Goal: Task Accomplishment & Management: Complete application form

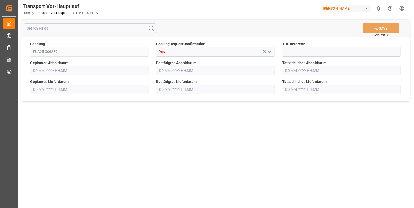
type input "[DATE] 00:00"
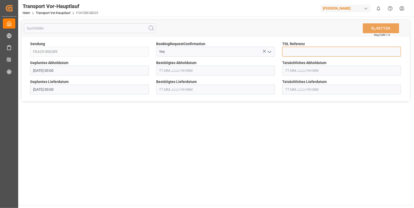
click at [288, 52] on input at bounding box center [341, 52] width 119 height 10
type input "10028608"
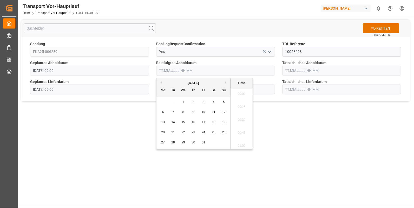
click at [171, 71] on input "text" at bounding box center [215, 71] width 119 height 10
click at [161, 112] on div "6" at bounding box center [163, 112] width 6 height 6
click at [241, 118] on li "15:00" at bounding box center [241, 118] width 22 height 13
type input "[DATE] 15:00"
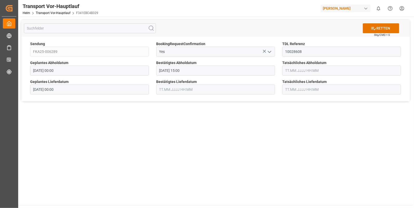
click at [296, 69] on input "text" at bounding box center [341, 71] width 119 height 10
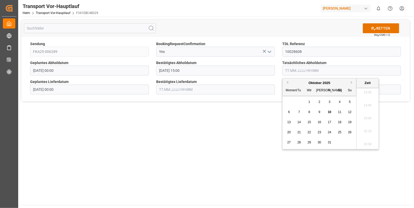
click at [290, 111] on div "6" at bounding box center [289, 112] width 6 height 6
click at [364, 118] on li "15:00" at bounding box center [367, 118] width 22 height 13
type input "06.10.2025 15:00"
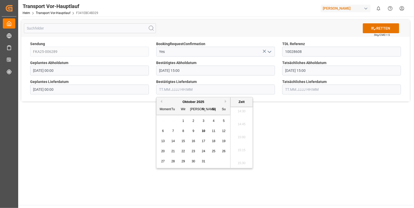
click at [166, 88] on input "text" at bounding box center [215, 90] width 119 height 10
click at [172, 130] on span "7" at bounding box center [173, 131] width 2 height 4
click at [246, 132] on li "15:45" at bounding box center [241, 133] width 22 height 13
type input "07.10.2025 15:45"
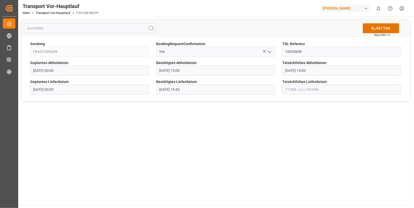
click at [296, 87] on input "text" at bounding box center [341, 90] width 119 height 10
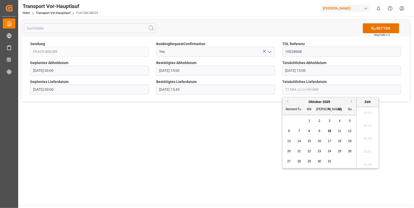
scroll to position [755, 0]
click at [299, 131] on span "7" at bounding box center [299, 131] width 2 height 4
click at [367, 110] on li "15:45" at bounding box center [367, 111] width 22 height 13
type input "07.10.2025 15:45"
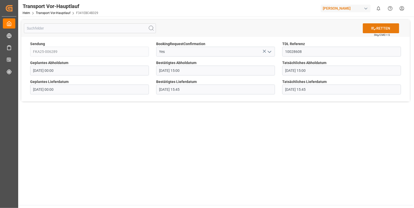
click at [378, 27] on font "RETTEN" at bounding box center [383, 28] width 14 height 5
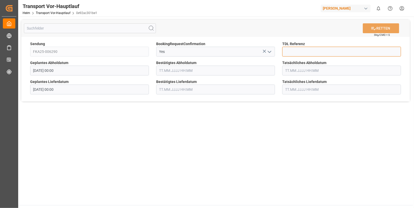
click at [292, 50] on input at bounding box center [341, 52] width 119 height 10
type input "10028609"
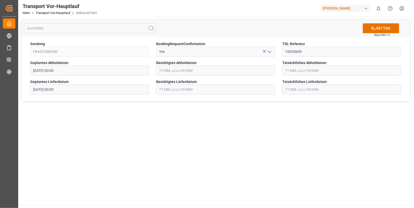
click at [165, 71] on input "text" at bounding box center [215, 71] width 119 height 10
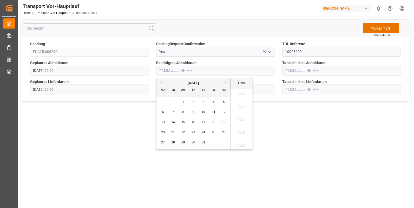
scroll to position [755, 0]
click at [163, 110] on span "6" at bounding box center [163, 112] width 2 height 4
click at [236, 116] on li "15:00" at bounding box center [241, 118] width 22 height 13
type input "[DATE] 15:00"
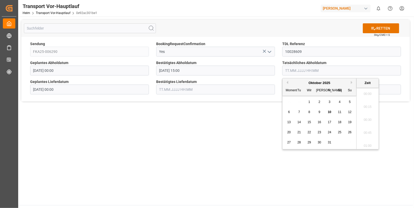
click at [302, 72] on input "text" at bounding box center [341, 71] width 119 height 10
click at [288, 112] on span "6" at bounding box center [289, 112] width 2 height 4
click at [369, 119] on li "15:00" at bounding box center [367, 118] width 22 height 13
type input "[DATE] 15:00"
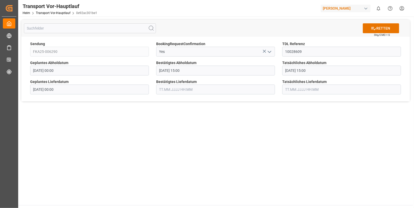
click at [173, 87] on input "text" at bounding box center [215, 90] width 119 height 10
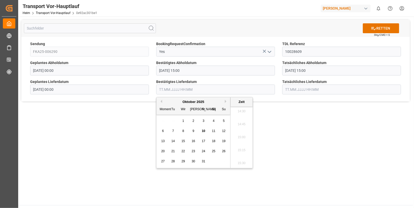
click at [171, 130] on div "7" at bounding box center [173, 131] width 6 height 6
click at [242, 114] on li "13:45" at bounding box center [241, 115] width 22 height 13
type input "07.10.2025 13:45"
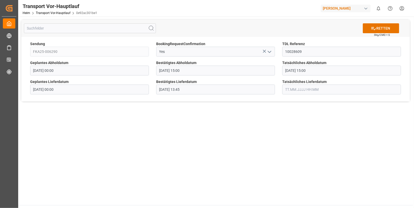
click at [293, 88] on input "text" at bounding box center [341, 90] width 119 height 10
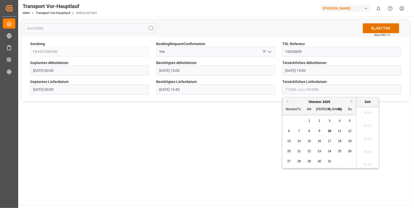
scroll to position [768, 0]
drag, startPoint x: 299, startPoint y: 130, endPoint x: 303, endPoint y: 128, distance: 4.3
click at [300, 129] on div "7" at bounding box center [299, 131] width 6 height 6
click at [367, 123] on li "13:45" at bounding box center [367, 124] width 22 height 13
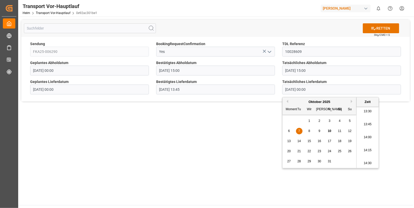
type input "07.10.2025 13:45"
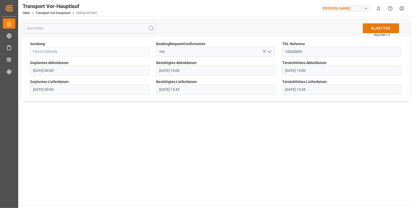
click at [386, 25] on button "RETTEN" at bounding box center [381, 28] width 36 height 10
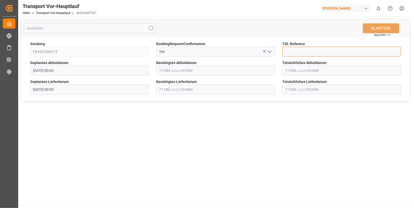
click at [297, 51] on input at bounding box center [341, 52] width 119 height 10
type input "10028612"
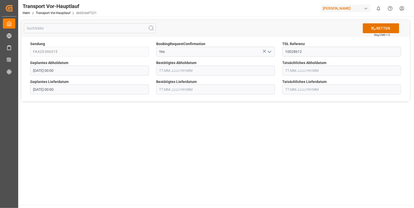
click at [167, 69] on input "text" at bounding box center [215, 71] width 119 height 10
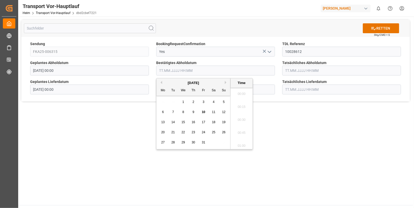
scroll to position [768, 0]
click at [172, 112] on div "7" at bounding box center [173, 112] width 6 height 6
click at [240, 98] on li "13:15" at bounding box center [241, 101] width 22 height 13
type input "07.10.2025 13:15"
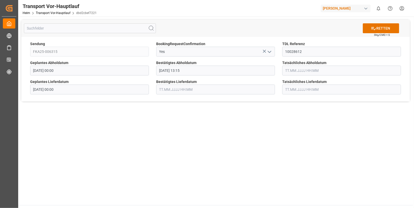
click at [308, 69] on input "text" at bounding box center [341, 71] width 119 height 10
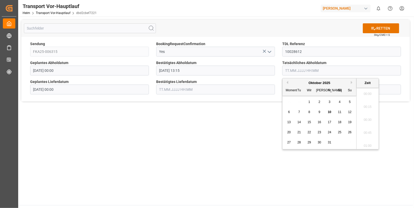
scroll to position [768, 0]
click at [299, 112] on span "7" at bounding box center [299, 112] width 2 height 4
click at [366, 101] on li "13:15" at bounding box center [367, 101] width 22 height 13
type input "07.10.2025 13:15"
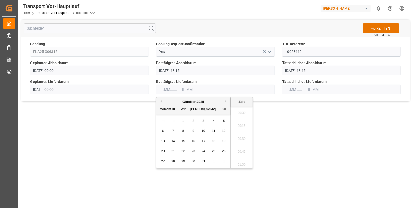
click at [162, 90] on input "text" at bounding box center [215, 90] width 119 height 10
click at [184, 130] on span "8" at bounding box center [183, 131] width 2 height 4
click at [241, 115] on li "09:00" at bounding box center [241, 116] width 22 height 13
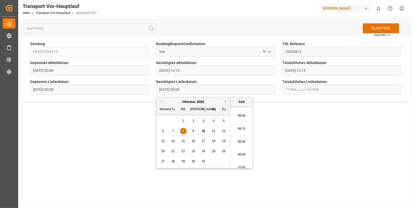
type input "08.10.2025 09:00"
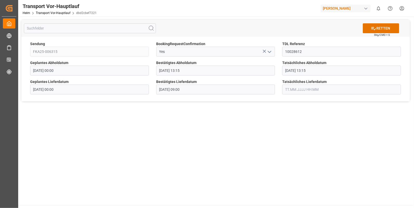
click at [293, 90] on input "text" at bounding box center [341, 90] width 119 height 10
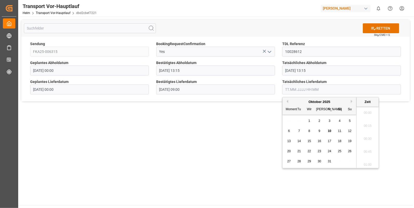
scroll to position [768, 0]
click at [310, 131] on div "8" at bounding box center [309, 131] width 6 height 6
click at [365, 116] on li "09:00" at bounding box center [367, 116] width 22 height 13
type input "08.10.2025 09:00"
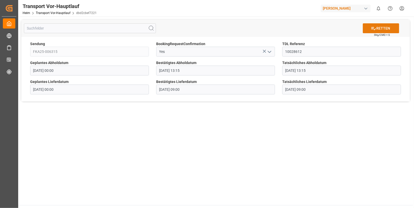
click at [382, 29] on font "RETTEN" at bounding box center [383, 28] width 14 height 5
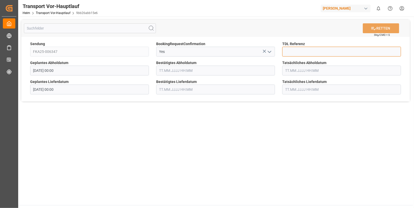
click at [294, 51] on input at bounding box center [341, 52] width 119 height 10
type input "10028613"
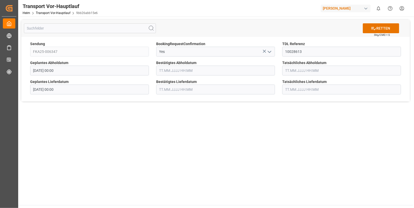
click at [204, 69] on input "text" at bounding box center [215, 71] width 119 height 10
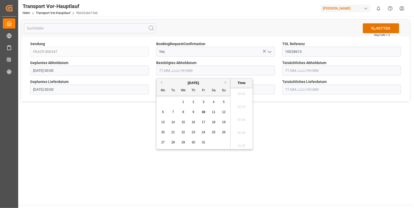
scroll to position [768, 0]
click at [171, 112] on div "7" at bounding box center [173, 112] width 6 height 6
click at [239, 120] on li "15:15" at bounding box center [241, 118] width 22 height 13
type input "07.10.2025 15:15"
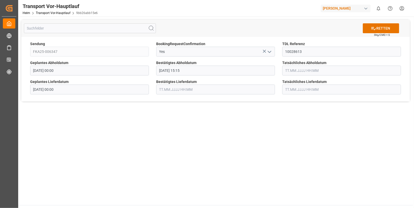
click at [304, 71] on input "text" at bounding box center [341, 71] width 119 height 10
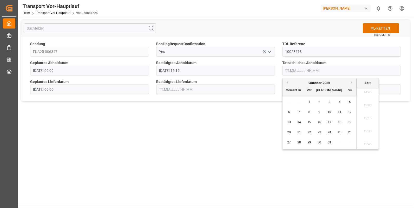
click at [300, 112] on span "7" at bounding box center [299, 112] width 2 height 4
drag, startPoint x: 367, startPoint y: 114, endPoint x: 290, endPoint y: 102, distance: 78.1
click at [367, 114] on li "15:15" at bounding box center [367, 118] width 22 height 13
type input "07.10.2025 15:15"
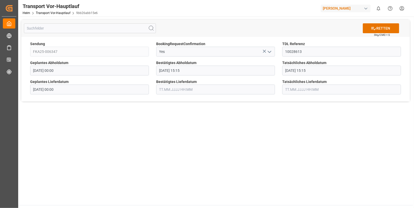
click at [180, 91] on input "text" at bounding box center [215, 90] width 119 height 10
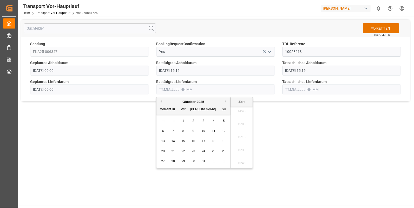
click at [184, 130] on span "8" at bounding box center [183, 131] width 2 height 4
click at [239, 108] on li "08:00" at bounding box center [241, 107] width 22 height 13
type input "08.10.2025 08:00"
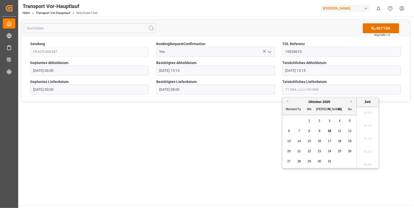
click at [293, 87] on input "text" at bounding box center [341, 90] width 119 height 10
click at [308, 131] on span "8" at bounding box center [309, 131] width 2 height 4
click at [365, 127] on li "08:00" at bounding box center [367, 129] width 22 height 13
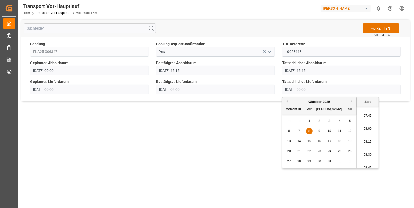
type input "08.10.2025 08:00"
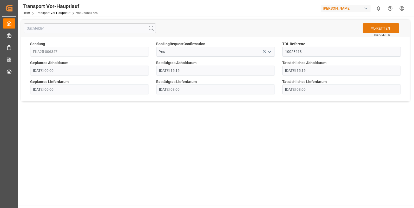
click at [384, 29] on font "RETTEN" at bounding box center [383, 28] width 14 height 5
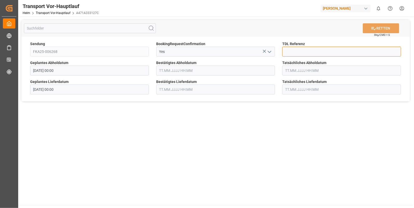
click at [292, 53] on input at bounding box center [341, 52] width 119 height 10
type input "10028615"
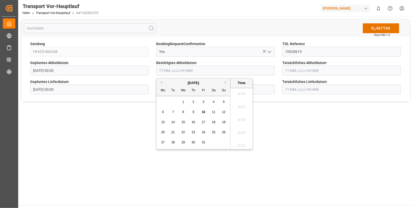
click at [173, 70] on input "text" at bounding box center [215, 71] width 119 height 10
click at [163, 112] on span "6" at bounding box center [163, 112] width 2 height 4
click at [244, 96] on li "14:45" at bounding box center [241, 92] width 22 height 13
type input "06.10.2025 14:45"
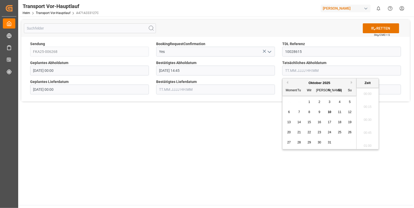
click at [295, 71] on input "text" at bounding box center [341, 71] width 119 height 10
click at [291, 113] on div "6" at bounding box center [289, 112] width 6 height 6
click at [365, 92] on li "14:45" at bounding box center [367, 92] width 22 height 13
type input "06.10.2025 14:45"
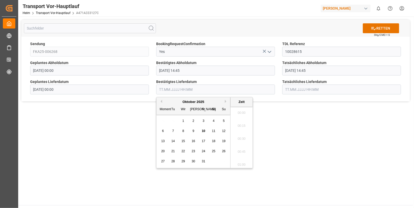
click at [192, 91] on input "text" at bounding box center [215, 90] width 119 height 10
click at [176, 132] on div "7" at bounding box center [173, 131] width 6 height 6
click at [238, 135] on li "13:15" at bounding box center [241, 141] width 22 height 13
type input "07.10.2025 13:15"
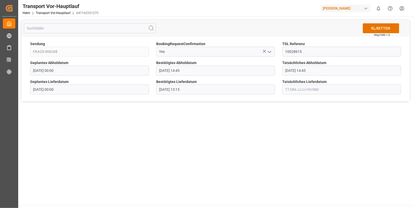
click at [281, 88] on div "Tatsächliches Lieferdatum" at bounding box center [341, 86] width 126 height 19
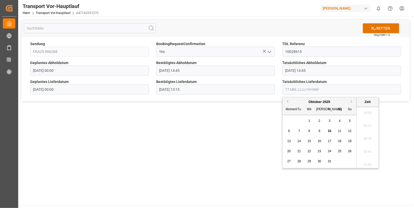
click at [287, 88] on input "text" at bounding box center [341, 90] width 119 height 10
click at [298, 131] on span "7" at bounding box center [299, 131] width 2 height 4
drag, startPoint x: 364, startPoint y: 119, endPoint x: 375, endPoint y: 78, distance: 43.3
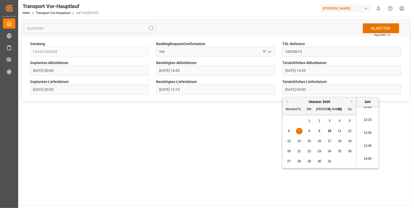
click at [364, 119] on li "13:15" at bounding box center [367, 120] width 22 height 13
type input "07.10.2025 13:15"
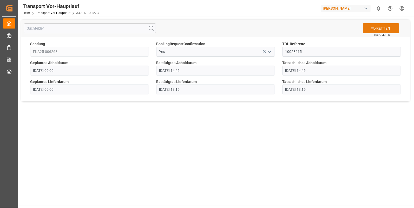
click at [377, 26] on font "RETTEN" at bounding box center [383, 28] width 14 height 5
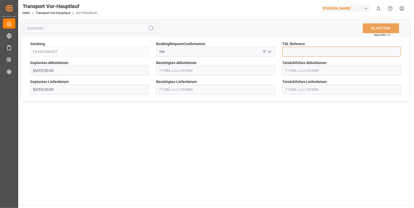
click at [300, 53] on input at bounding box center [341, 52] width 119 height 10
type input "10028616"
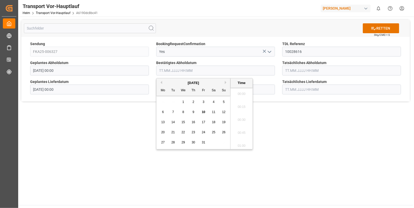
click at [172, 68] on input "text" at bounding box center [215, 71] width 119 height 10
click at [163, 112] on span "6" at bounding box center [163, 112] width 2 height 4
click at [236, 106] on li "15:00" at bounding box center [241, 105] width 22 height 13
type input "[DATE] 15:00"
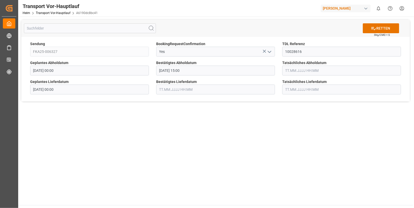
click at [298, 66] on input "text" at bounding box center [341, 71] width 119 height 10
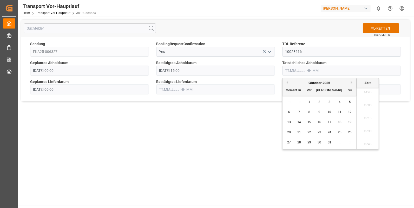
click at [289, 111] on span "6" at bounding box center [289, 112] width 2 height 4
drag, startPoint x: 366, startPoint y: 102, endPoint x: 322, endPoint y: 104, distance: 43.9
click at [365, 102] on li "15:00" at bounding box center [367, 105] width 22 height 13
type input "[DATE] 15:00"
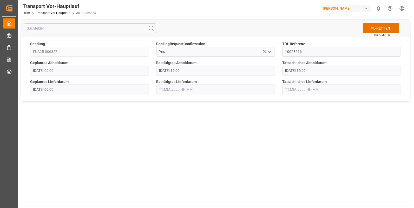
click at [170, 90] on input "text" at bounding box center [215, 90] width 119 height 10
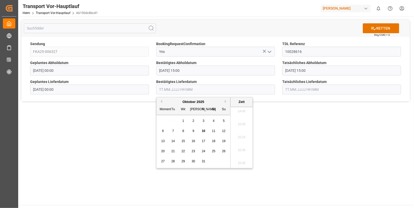
click at [171, 132] on div "7" at bounding box center [173, 131] width 6 height 6
click at [237, 130] on li "14:15" at bounding box center [241, 128] width 22 height 13
type input "07.10.2025 14:15"
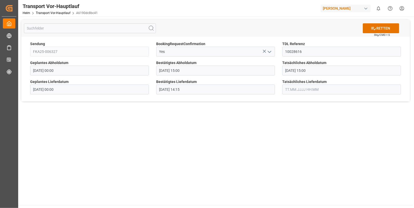
click at [291, 91] on input "text" at bounding box center [341, 90] width 119 height 10
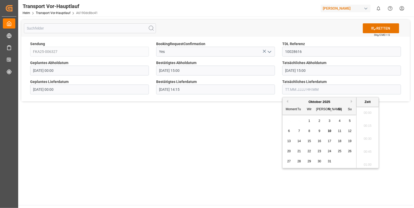
scroll to position [768, 0]
click at [298, 130] on span "7" at bounding box center [299, 131] width 2 height 4
click at [370, 128] on li "14:15" at bounding box center [367, 128] width 22 height 13
type input "07.10.2025 14:15"
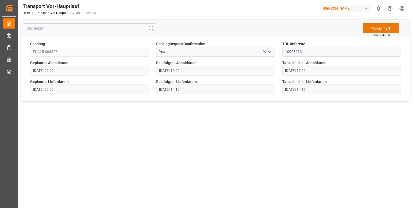
click at [383, 27] on font "RETTEN" at bounding box center [383, 28] width 14 height 5
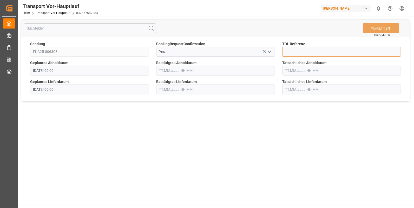
click at [291, 51] on input at bounding box center [341, 52] width 119 height 10
type input "10028624"
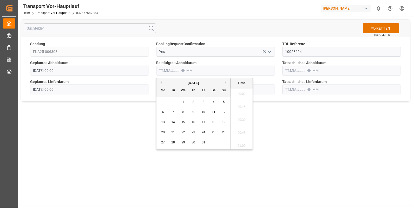
click at [178, 72] on input "text" at bounding box center [215, 71] width 119 height 10
click at [173, 110] on div "7" at bounding box center [173, 112] width 6 height 6
click at [240, 111] on li "13:00" at bounding box center [241, 109] width 22 height 13
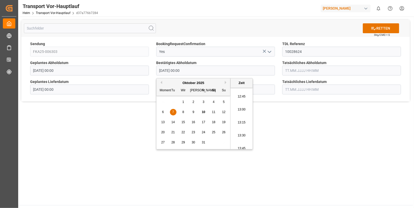
type input "07.10.2025 13:00"
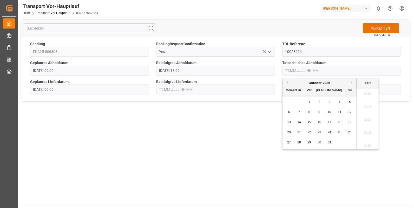
click at [294, 69] on input "text" at bounding box center [341, 71] width 119 height 10
click at [296, 109] on div "7" at bounding box center [299, 112] width 6 height 6
click at [363, 109] on li "13:00" at bounding box center [367, 109] width 22 height 13
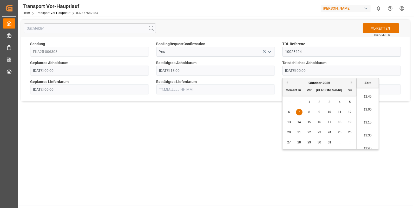
type input "07.10.2025 13:00"
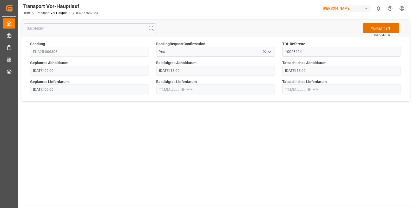
click at [174, 87] on input "text" at bounding box center [215, 90] width 119 height 10
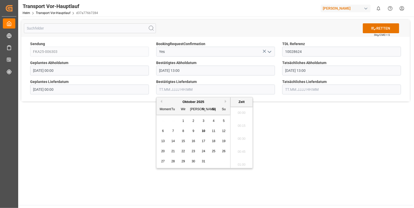
scroll to position [768, 0]
click at [183, 132] on span "8" at bounding box center [183, 131] width 2 height 4
click at [245, 121] on li "11:15" at bounding box center [241, 124] width 22 height 13
type input "08.10.2025 11:15"
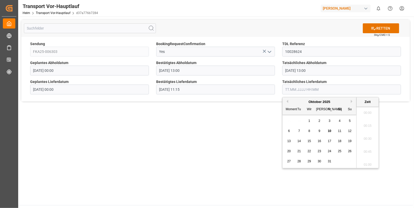
click at [289, 87] on input "text" at bounding box center [341, 90] width 119 height 10
click at [308, 130] on span "8" at bounding box center [309, 131] width 2 height 4
click at [364, 123] on li "11:15" at bounding box center [367, 124] width 22 height 13
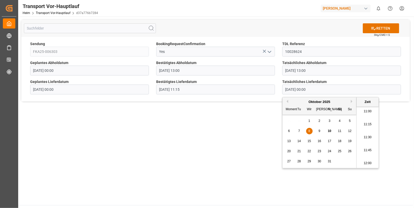
type input "08.10.2025 11:15"
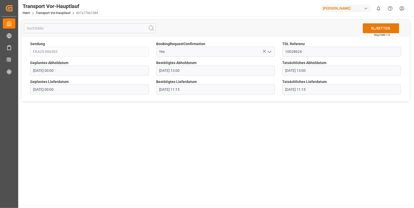
click at [375, 26] on icon at bounding box center [373, 28] width 5 height 5
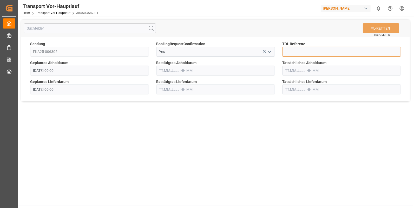
click at [289, 52] on input at bounding box center [341, 52] width 119 height 10
type input "10028630"
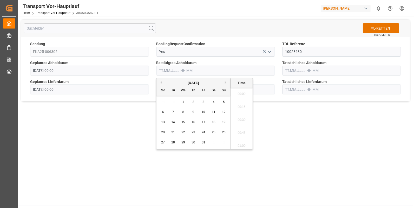
click at [169, 71] on input "text" at bounding box center [215, 71] width 119 height 10
click at [173, 110] on span "7" at bounding box center [173, 112] width 2 height 4
click at [237, 91] on li "12:15" at bounding box center [241, 92] width 22 height 13
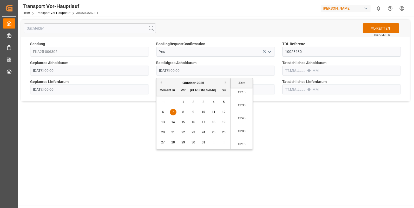
type input "[DATE] 12:15"
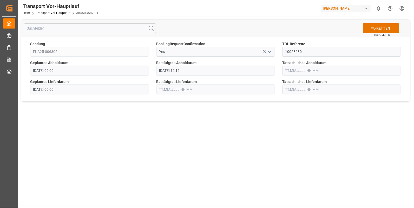
click at [300, 68] on input "text" at bounding box center [341, 71] width 119 height 10
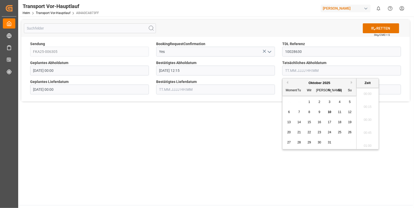
scroll to position [768, 0]
drag, startPoint x: 297, startPoint y: 113, endPoint x: 300, endPoint y: 113, distance: 3.4
click at [297, 113] on div "7" at bounding box center [299, 112] width 6 height 6
click at [368, 102] on li "12:30" at bounding box center [367, 105] width 22 height 13
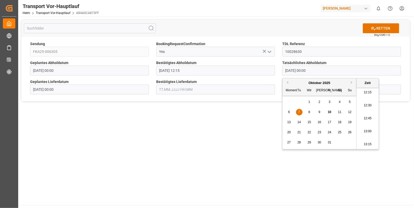
type input "[DATE] 12:30"
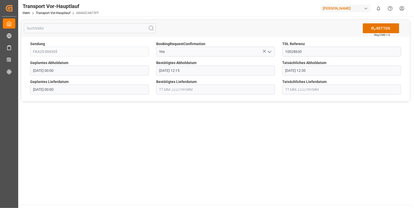
click at [195, 87] on input "text" at bounding box center [215, 90] width 119 height 10
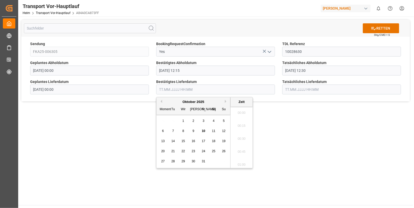
scroll to position [768, 0]
click at [183, 131] on span "8" at bounding box center [183, 131] width 2 height 4
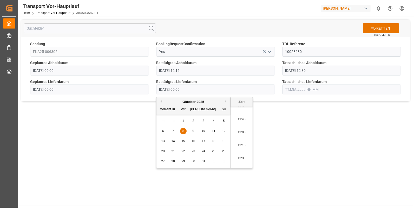
scroll to position [595, 0]
click at [238, 130] on li "11:45" at bounding box center [241, 128] width 22 height 13
type input "08.10.2025 11:45"
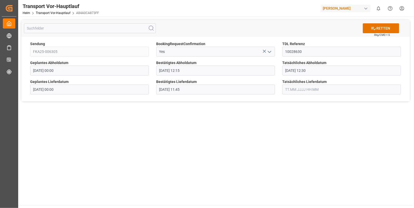
click at [301, 88] on input "text" at bounding box center [341, 90] width 119 height 10
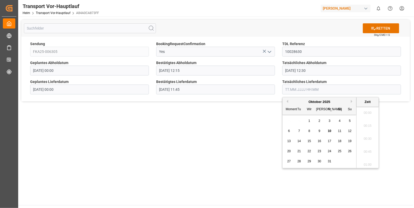
scroll to position [768, 0]
click at [309, 130] on span "8" at bounding box center [309, 131] width 2 height 4
click at [361, 128] on li "11:45" at bounding box center [367, 128] width 22 height 13
type input "08.10.2025 11:45"
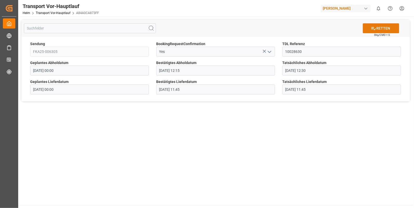
click at [380, 26] on font "RETTEN" at bounding box center [383, 28] width 14 height 5
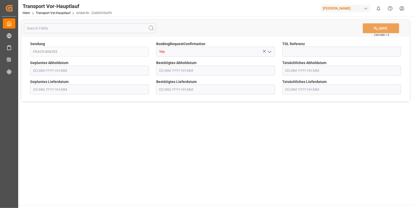
type input "[DATE] 00:00"
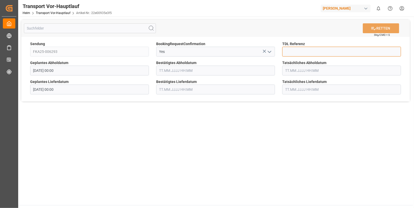
click at [299, 51] on input at bounding box center [341, 52] width 119 height 10
type input "10028631"
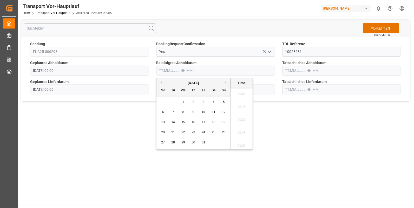
click at [166, 73] on input "text" at bounding box center [215, 71] width 119 height 10
click at [172, 111] on span "7" at bounding box center [173, 112] width 2 height 4
click at [240, 118] on li "15:15" at bounding box center [241, 118] width 22 height 13
type input "[DATE] 15:15"
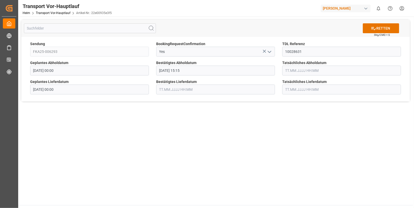
click at [290, 65] on font "Tatsächliches Abholdatum" at bounding box center [304, 63] width 44 height 4
click at [291, 72] on input "text" at bounding box center [341, 71] width 119 height 10
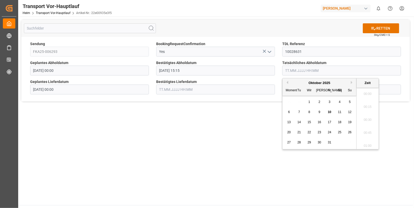
scroll to position [781, 0]
click at [298, 110] on div "7" at bounding box center [299, 112] width 6 height 6
click at [368, 106] on li "15:15" at bounding box center [367, 105] width 22 height 13
type input "[DATE] 15:15"
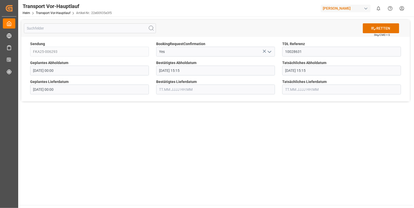
click at [170, 89] on input "text" at bounding box center [215, 90] width 119 height 10
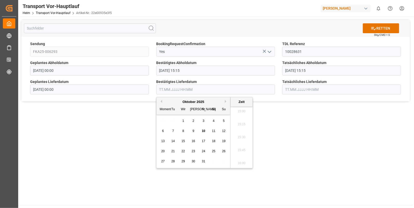
click at [183, 130] on span "8" at bounding box center [183, 131] width 2 height 4
click at [241, 119] on li "13:30" at bounding box center [241, 120] width 22 height 13
type input "08.10.2025 13:30"
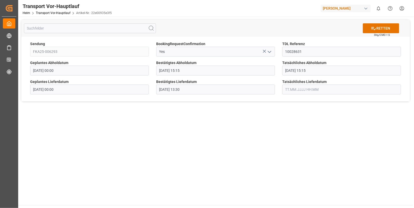
click at [288, 90] on input "text" at bounding box center [341, 90] width 119 height 10
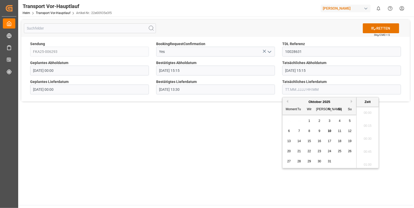
scroll to position [781, 0]
click at [306, 129] on div "8" at bounding box center [309, 131] width 6 height 6
click at [363, 138] on li "13:30" at bounding box center [367, 141] width 22 height 13
type input "08.10.2025 13:30"
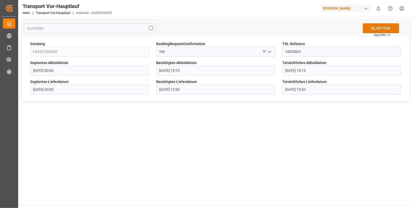
click at [374, 27] on icon at bounding box center [373, 28] width 5 height 3
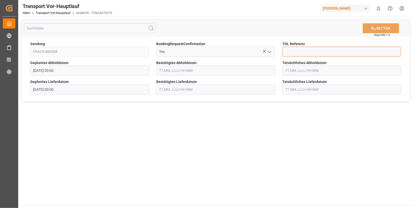
click at [283, 51] on input at bounding box center [341, 52] width 119 height 10
type input "10028632"
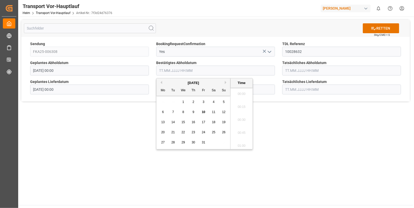
click at [168, 70] on input "text" at bounding box center [215, 71] width 119 height 10
click at [173, 111] on span "7" at bounding box center [173, 112] width 2 height 4
click at [243, 102] on li "11:00" at bounding box center [241, 101] width 22 height 13
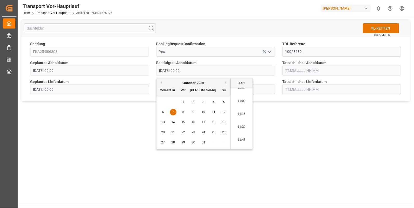
type input "07.10.2025 11:00"
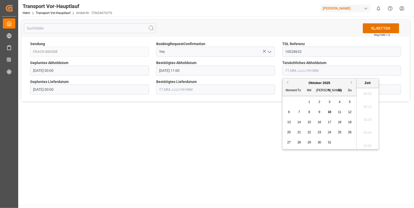
click at [290, 70] on input "text" at bounding box center [341, 71] width 119 height 10
click at [298, 111] on div "7" at bounding box center [299, 112] width 6 height 6
click at [363, 122] on li "11:00" at bounding box center [367, 122] width 22 height 13
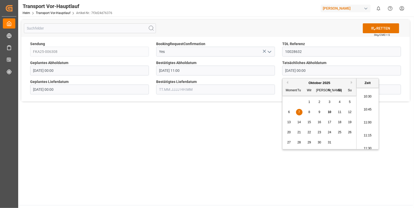
type input "07.10.2025 11:00"
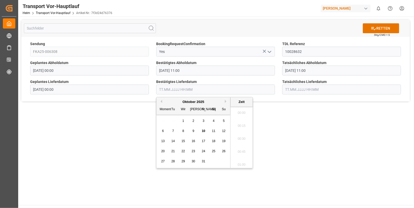
click at [185, 90] on input "text" at bounding box center [215, 90] width 119 height 10
click at [184, 131] on div "8" at bounding box center [183, 131] width 6 height 6
click at [242, 112] on li "08:45" at bounding box center [241, 111] width 22 height 13
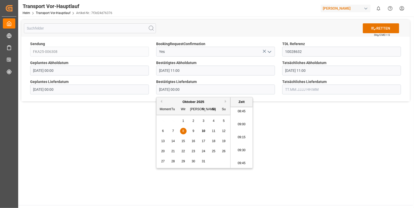
type input "08.10.2025 08:45"
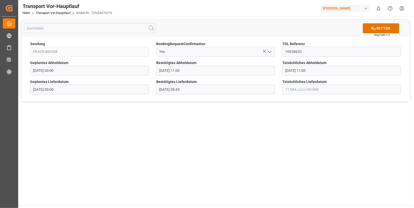
click at [296, 88] on input "text" at bounding box center [341, 90] width 119 height 10
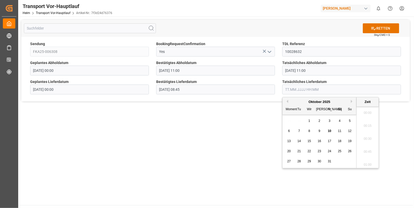
scroll to position [781, 0]
click at [309, 129] on span "8" at bounding box center [309, 131] width 2 height 4
click at [368, 130] on li "08:45" at bounding box center [367, 133] width 22 height 13
type input "08.10.2025 08:45"
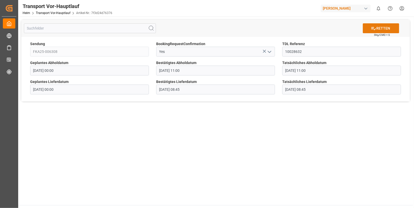
click at [375, 30] on icon at bounding box center [373, 28] width 5 height 5
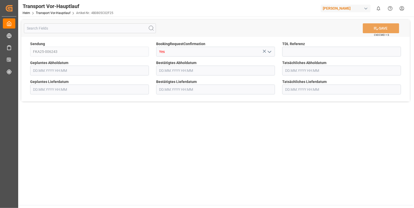
type input "[DATE] 00:00"
click at [294, 52] on input at bounding box center [341, 52] width 119 height 10
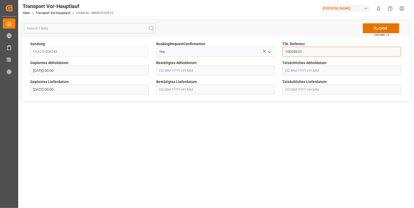
type input "10028633"
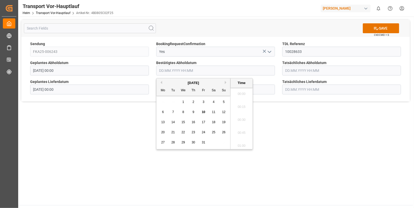
click at [170, 71] on input "text" at bounding box center [215, 71] width 119 height 10
click at [172, 113] on span "7" at bounding box center [173, 112] width 2 height 4
click at [242, 138] on li "11:45" at bounding box center [241, 140] width 22 height 13
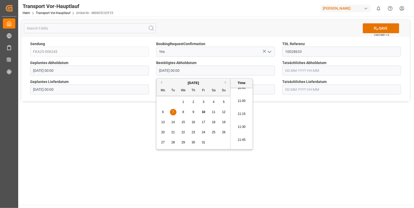
type input "07.10.2025 11:45"
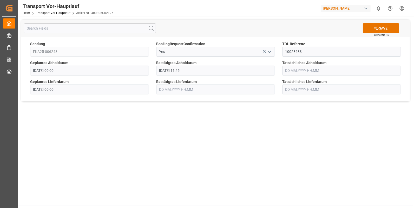
click at [301, 69] on input "text" at bounding box center [341, 71] width 119 height 10
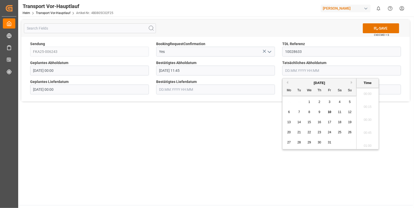
scroll to position [781, 0]
click at [297, 112] on div "7" at bounding box center [299, 112] width 6 height 6
click at [365, 97] on li "11:45" at bounding box center [367, 96] width 22 height 13
type input "07.10.2025 11:45"
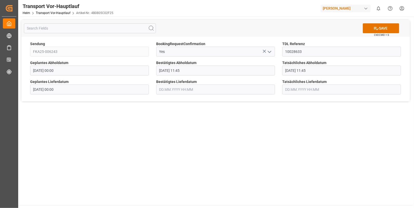
click at [184, 87] on input "text" at bounding box center [215, 90] width 119 height 10
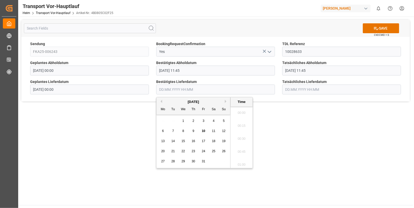
scroll to position [781, 0]
click at [183, 133] on span "8" at bounding box center [183, 131] width 2 height 4
click at [243, 120] on li "09:45" at bounding box center [241, 120] width 22 height 13
type input "08.10.2025 09:45"
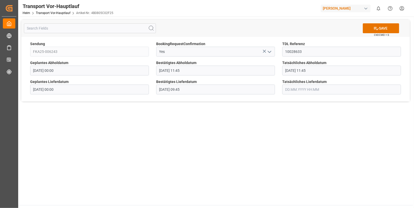
click at [291, 88] on input "text" at bounding box center [341, 90] width 119 height 10
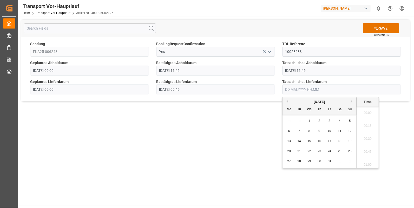
scroll to position [781, 0]
click at [309, 130] on span "8" at bounding box center [309, 131] width 2 height 4
click at [367, 152] on li "09:30" at bounding box center [367, 150] width 22 height 13
type input "08.10.2025 09:30"
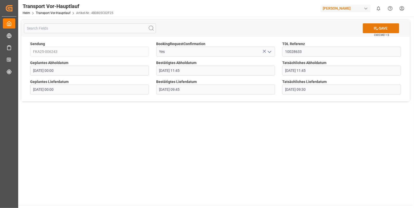
click at [377, 28] on icon at bounding box center [375, 28] width 5 height 5
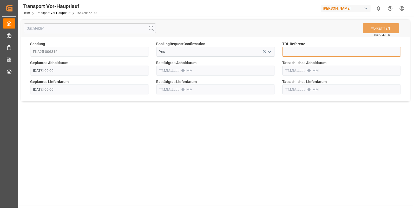
click at [295, 54] on input at bounding box center [341, 52] width 119 height 10
type input "10028634"
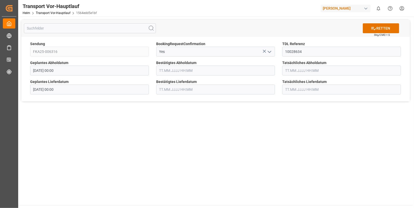
click at [167, 70] on input "text" at bounding box center [215, 71] width 119 height 10
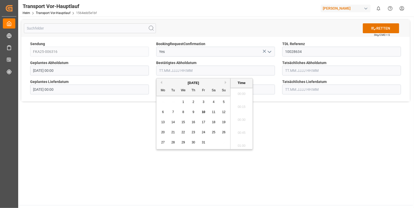
scroll to position [781, 0]
click at [172, 110] on div "7" at bounding box center [173, 112] width 6 height 6
click at [241, 91] on li "15:00" at bounding box center [241, 92] width 22 height 13
type input "[DATE] 15:00"
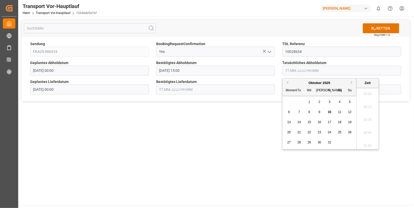
click at [303, 72] on input "text" at bounding box center [341, 71] width 119 height 10
click at [297, 111] on div "7" at bounding box center [299, 112] width 6 height 6
click at [363, 91] on li "15:00" at bounding box center [367, 92] width 22 height 13
type input "07.10.2025 15:00"
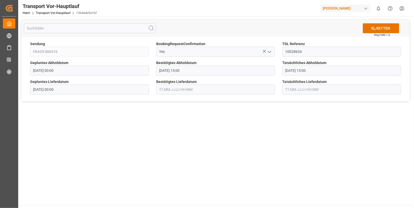
click at [170, 89] on input "text" at bounding box center [215, 90] width 119 height 10
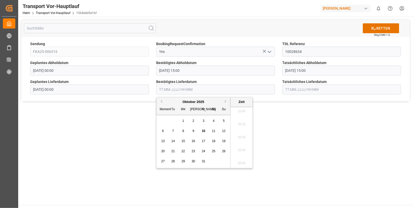
click at [184, 130] on div "8" at bounding box center [183, 131] width 6 height 6
click at [242, 122] on li "10:15" at bounding box center [241, 124] width 22 height 13
type input "08.10.2025 10:15"
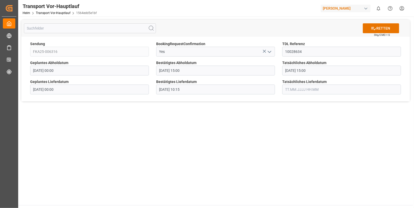
click at [292, 89] on input "text" at bounding box center [341, 90] width 119 height 10
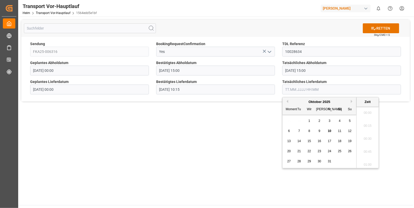
scroll to position [781, 0]
click at [308, 132] on span "8" at bounding box center [309, 131] width 2 height 4
click at [367, 123] on li "10:15" at bounding box center [367, 124] width 22 height 13
type input "08.10.2025 10:15"
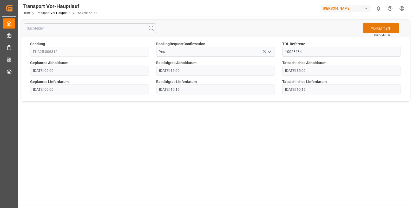
click at [378, 28] on font "RETTEN" at bounding box center [383, 28] width 14 height 5
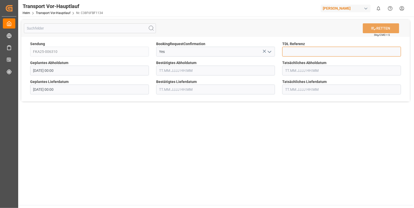
click at [290, 51] on input at bounding box center [341, 52] width 119 height 10
type input "10028635"
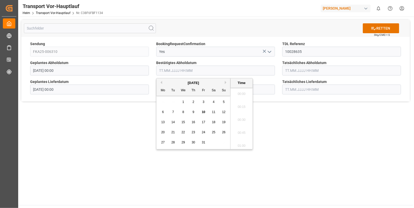
click at [174, 73] on input "text" at bounding box center [215, 71] width 119 height 10
click at [170, 112] on div "7" at bounding box center [173, 112] width 6 height 6
click at [244, 112] on li "13:45" at bounding box center [241, 114] width 22 height 13
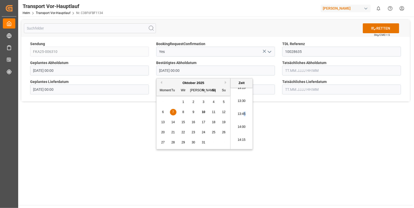
type input "[DATE] 13:45"
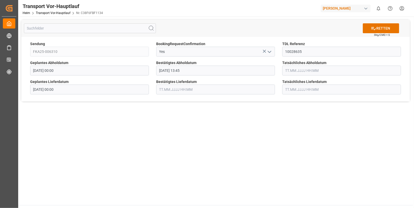
click at [312, 75] on input "text" at bounding box center [341, 71] width 119 height 10
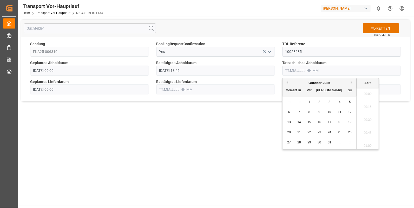
scroll to position [781, 0]
click at [300, 112] on div "7" at bounding box center [299, 112] width 6 height 6
click at [359, 110] on li "13:45" at bounding box center [367, 114] width 22 height 13
type input "[DATE] 13:45"
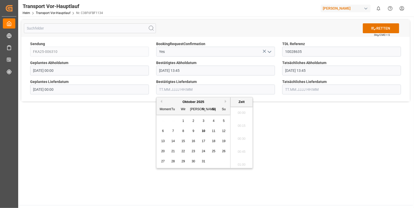
click at [173, 87] on input "text" at bounding box center [215, 90] width 119 height 10
click at [181, 130] on div "8" at bounding box center [183, 131] width 6 height 6
click at [243, 110] on li "08:45" at bounding box center [241, 111] width 22 height 13
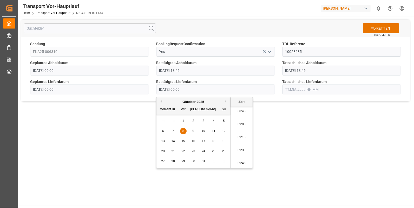
type input "[DATE] 08:45"
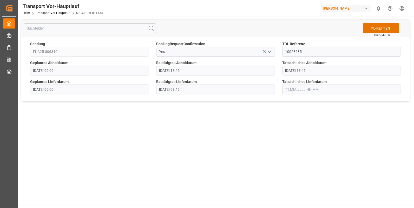
click at [292, 88] on input "text" at bounding box center [341, 90] width 119 height 10
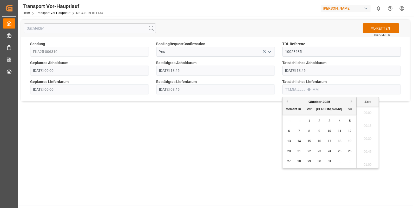
scroll to position [781, 0]
click at [307, 130] on div "8" at bounding box center [309, 131] width 6 height 6
click at [366, 110] on li "08:45" at bounding box center [367, 111] width 22 height 13
type input "08.10.2025 08:45"
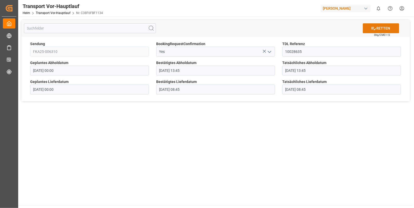
click at [385, 28] on font "RETTEN" at bounding box center [383, 28] width 14 height 5
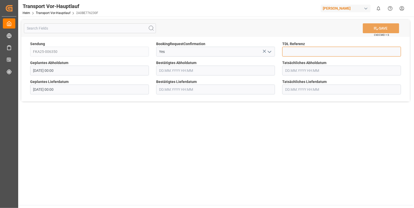
click at [297, 52] on input at bounding box center [341, 52] width 119 height 10
type input "10028640"
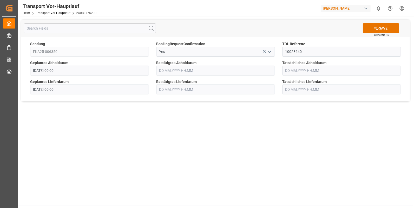
click at [160, 71] on input "text" at bounding box center [215, 71] width 119 height 10
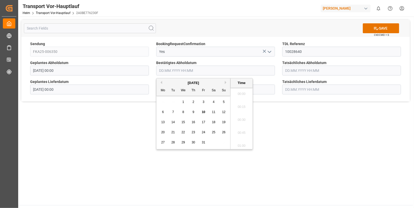
scroll to position [781, 0]
click at [183, 111] on span "8" at bounding box center [183, 112] width 2 height 4
click at [245, 108] on li "15:15" at bounding box center [241, 105] width 22 height 13
type input "08.10.2025 15:15"
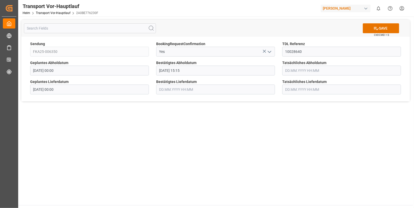
click at [291, 71] on input "text" at bounding box center [341, 71] width 119 height 10
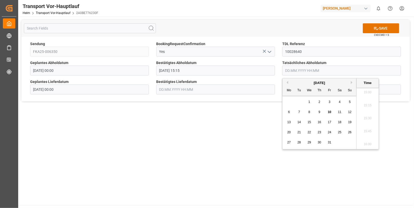
click at [309, 112] on span "8" at bounding box center [309, 112] width 2 height 4
click at [364, 108] on li "15:15" at bounding box center [367, 105] width 22 height 13
type input "08.10.2025 15:15"
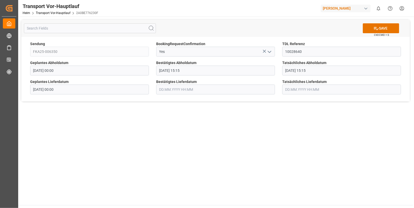
click at [173, 89] on input "text" at bounding box center [215, 90] width 119 height 10
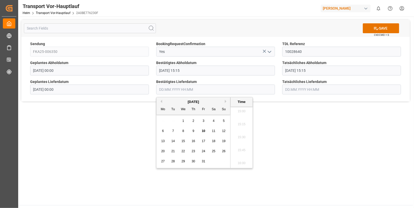
click at [192, 131] on span "9" at bounding box center [193, 131] width 2 height 4
click at [240, 118] on li "07:15" at bounding box center [241, 120] width 22 height 13
type input "09.10.2025 07:15"
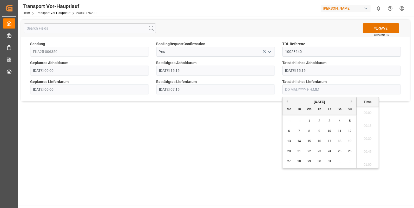
click at [285, 88] on input "text" at bounding box center [341, 90] width 119 height 10
click at [320, 130] on div "9" at bounding box center [319, 131] width 6 height 6
drag, startPoint x: 369, startPoint y: 138, endPoint x: 369, endPoint y: 114, distance: 23.9
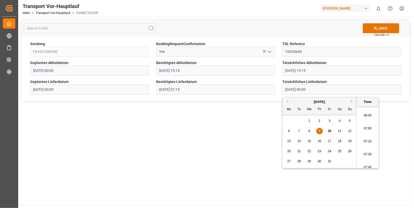
click at [369, 138] on li "07:15" at bounding box center [367, 141] width 22 height 13
type input "09.10.2025 07:15"
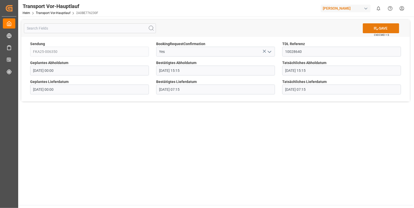
click at [374, 26] on icon at bounding box center [375, 28] width 5 height 5
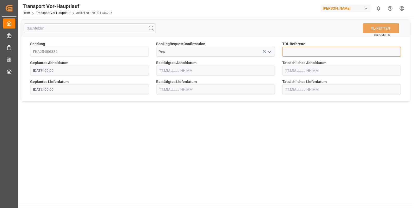
click at [286, 51] on input at bounding box center [341, 52] width 119 height 10
type input "10028641"
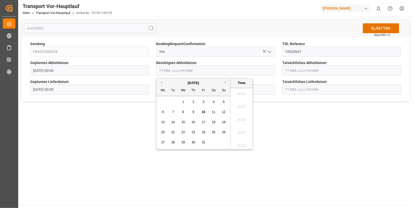
click at [169, 70] on input "text" at bounding box center [215, 71] width 119 height 10
click at [182, 113] on span "8" at bounding box center [183, 112] width 2 height 4
click at [241, 132] on li "15:00" at bounding box center [241, 135] width 22 height 13
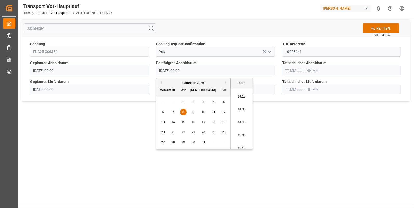
type input "[DATE] 15:00"
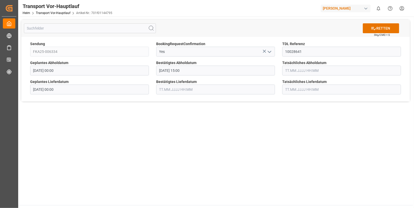
click at [291, 70] on input "text" at bounding box center [341, 71] width 119 height 10
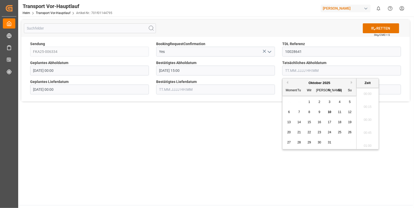
scroll to position [781, 0]
click at [308, 111] on div "8" at bounding box center [309, 112] width 6 height 6
click at [362, 92] on li "15:00" at bounding box center [367, 92] width 22 height 13
type input "[DATE] 15:00"
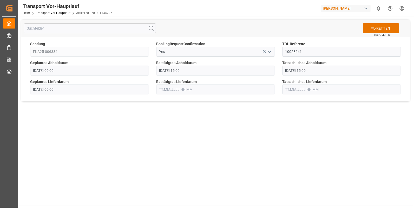
click at [169, 88] on input "text" at bounding box center [215, 90] width 119 height 10
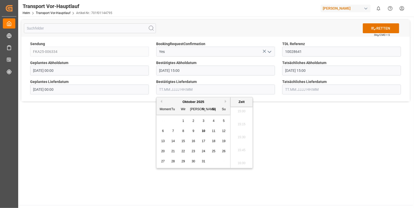
click at [193, 131] on span "9" at bounding box center [193, 131] width 2 height 4
click at [241, 113] on li "06:45" at bounding box center [241, 115] width 22 height 13
type input "[DATE] 06:45"
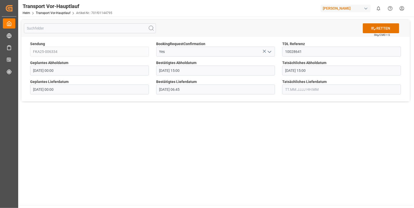
click at [290, 87] on input "text" at bounding box center [341, 90] width 119 height 10
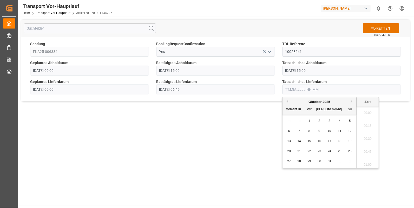
scroll to position [781, 0]
click at [318, 130] on div "9" at bounding box center [319, 131] width 6 height 6
click at [365, 156] on li "06:45" at bounding box center [367, 159] width 22 height 13
type input "[DATE] 06:45"
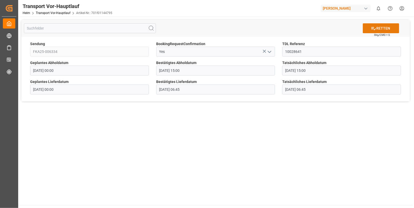
click at [374, 27] on icon at bounding box center [373, 28] width 5 height 5
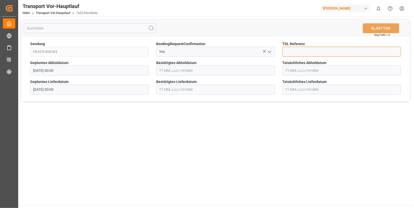
click at [291, 52] on input at bounding box center [341, 52] width 119 height 10
type input "10028644"
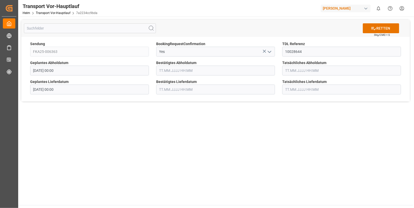
click at [176, 72] on input "text" at bounding box center [215, 71] width 119 height 10
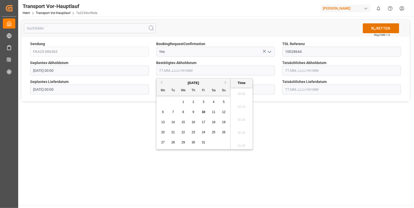
scroll to position [781, 0]
click at [182, 110] on div "8" at bounding box center [183, 112] width 6 height 6
click at [241, 132] on li "15:45" at bounding box center [241, 131] width 22 height 13
type input "08.10.2025 15:45"
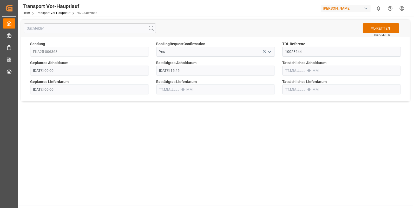
click at [290, 71] on input "text" at bounding box center [341, 71] width 119 height 10
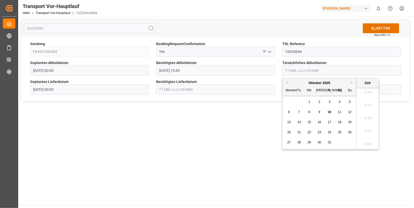
click at [310, 110] on div "8" at bounding box center [309, 112] width 6 height 6
click at [365, 128] on li "15:45" at bounding box center [367, 131] width 22 height 13
type input "08.10.2025 15:45"
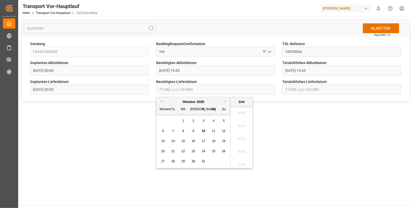
click at [172, 89] on input "text" at bounding box center [215, 90] width 119 height 10
click at [192, 131] on span "9" at bounding box center [193, 131] width 2 height 4
click at [245, 152] on li "07:30" at bounding box center [241, 154] width 22 height 13
type input "09.10.2025 07:30"
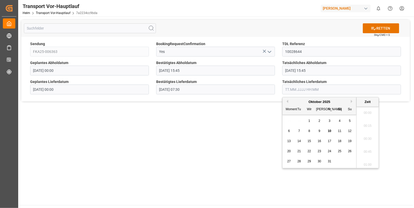
click at [292, 91] on input "text" at bounding box center [341, 90] width 119 height 10
click at [320, 131] on div "9" at bounding box center [319, 131] width 6 height 6
click at [367, 132] on li "07:30" at bounding box center [367, 133] width 22 height 13
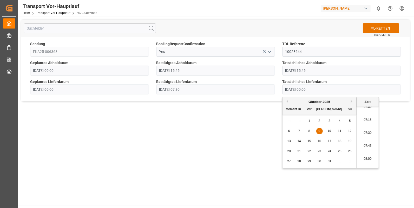
type input "09.10.2025 07:30"
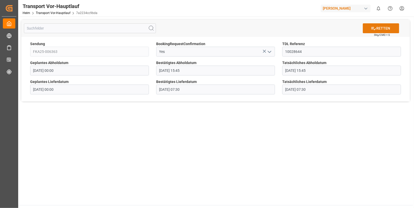
click at [383, 26] on font "RETTEN" at bounding box center [383, 28] width 14 height 5
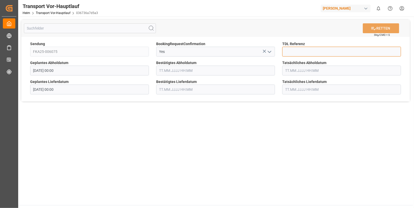
click at [292, 55] on input at bounding box center [341, 52] width 119 height 10
type input "10028663"
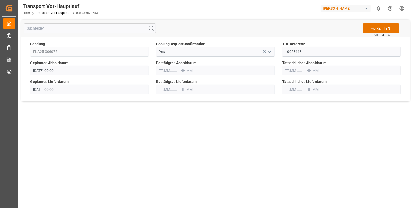
click at [186, 70] on input "text" at bounding box center [215, 71] width 119 height 10
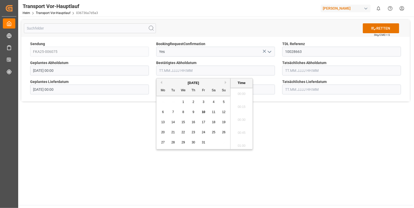
scroll to position [781, 0]
click at [183, 111] on span "8" at bounding box center [183, 112] width 2 height 4
click at [242, 128] on li "15:45" at bounding box center [241, 131] width 22 height 13
type input "[DATE] 15:45"
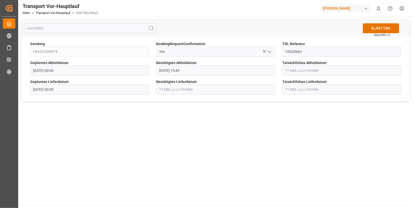
click at [290, 70] on input "text" at bounding box center [341, 71] width 119 height 10
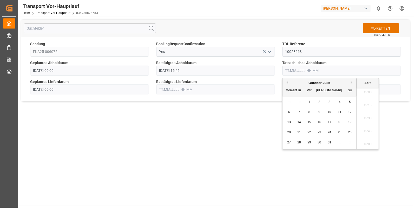
click at [309, 112] on span "8" at bounding box center [309, 112] width 2 height 4
click at [367, 130] on li "15:45" at bounding box center [367, 131] width 22 height 13
type input "08.10.2025 15:45"
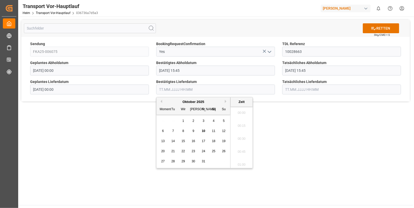
click at [167, 90] on input "text" at bounding box center [215, 90] width 119 height 10
click at [194, 131] on div "9" at bounding box center [193, 131] width 6 height 6
click at [241, 123] on li "09:00" at bounding box center [241, 124] width 22 height 13
type input "09.10.2025 09:00"
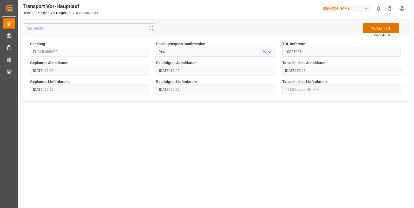
click at [300, 87] on input "text" at bounding box center [341, 90] width 119 height 10
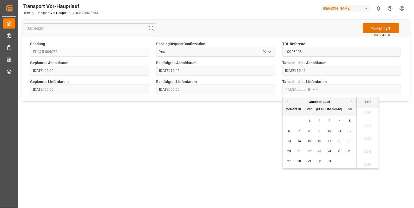
scroll to position [781, 0]
click at [318, 130] on span "9" at bounding box center [319, 131] width 2 height 4
click at [368, 145] on li "09:00" at bounding box center [367, 146] width 22 height 13
type input "09.10.2025 09:00"
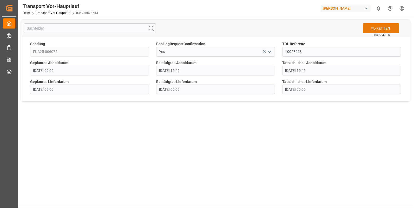
click at [386, 26] on font "RETTEN" at bounding box center [383, 28] width 14 height 5
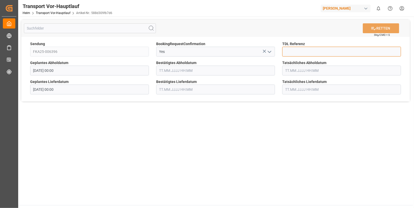
click at [295, 53] on input at bounding box center [341, 52] width 119 height 10
type input "10028667"
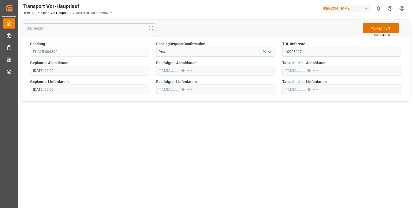
click at [170, 71] on input "text" at bounding box center [215, 71] width 119 height 10
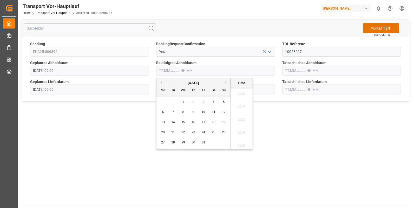
scroll to position [781, 0]
click at [183, 110] on span "8" at bounding box center [183, 112] width 2 height 4
click at [241, 95] on li "14:15" at bounding box center [241, 96] width 22 height 13
type input "[DATE] 14:15"
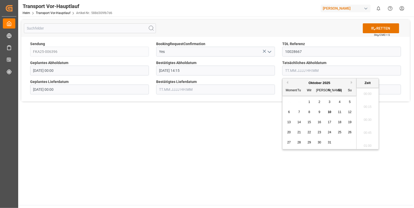
click at [295, 71] on input "text" at bounding box center [341, 71] width 119 height 10
click at [310, 113] on div "8" at bounding box center [309, 112] width 6 height 6
click at [367, 137] on li "14:15" at bounding box center [367, 140] width 22 height 13
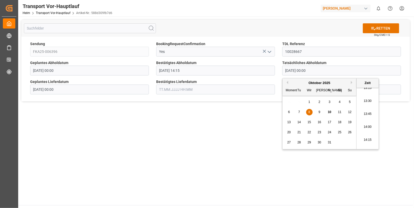
type input "[DATE] 14:15"
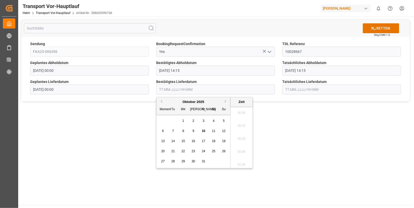
click at [186, 90] on input "text" at bounding box center [215, 90] width 119 height 10
click at [193, 132] on span "9" at bounding box center [193, 131] width 2 height 4
click at [242, 116] on li "08:30" at bounding box center [241, 120] width 22 height 13
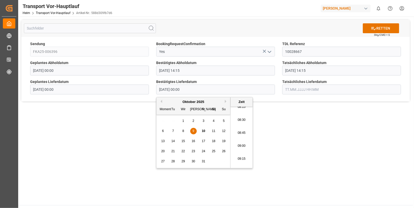
type input "[DATE] 08:30"
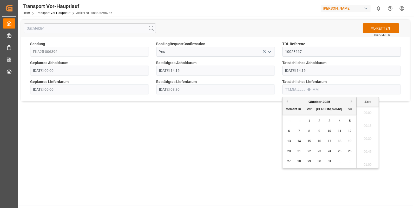
click at [291, 89] on input "text" at bounding box center [341, 90] width 119 height 10
click at [318, 132] on span "9" at bounding box center [319, 131] width 2 height 4
click at [367, 160] on li "08:30" at bounding box center [367, 163] width 22 height 13
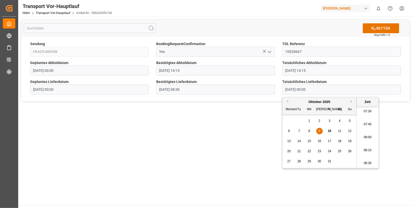
type input "[DATE] 08:30"
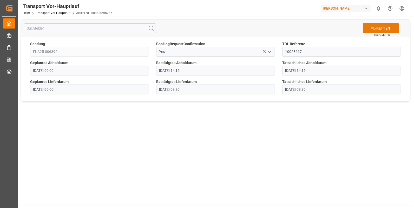
click at [378, 28] on font "RETTEN" at bounding box center [383, 28] width 14 height 5
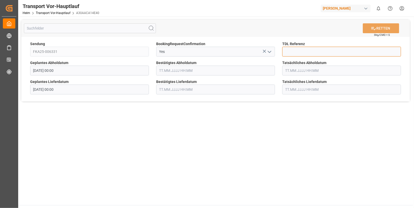
click at [301, 51] on input at bounding box center [341, 52] width 119 height 10
type input "10028668"
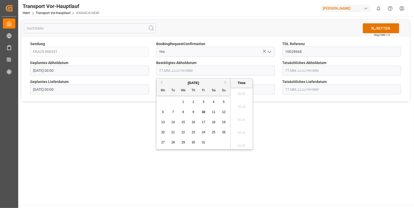
click at [166, 68] on input "text" at bounding box center [215, 71] width 119 height 10
click at [182, 111] on div "8" at bounding box center [183, 112] width 6 height 6
click at [242, 104] on li "12:45" at bounding box center [241, 105] width 22 height 13
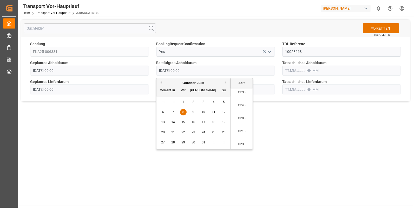
type input "08.10.2025 12:45"
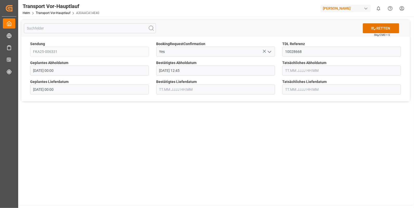
click at [288, 68] on input "text" at bounding box center [341, 71] width 119 height 10
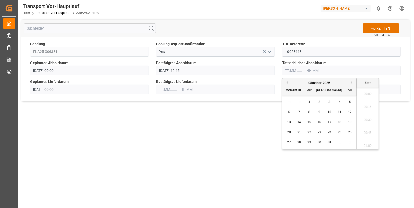
scroll to position [781, 0]
click at [308, 112] on span "8" at bounding box center [309, 112] width 2 height 4
click at [367, 124] on li "12:45" at bounding box center [367, 127] width 22 height 13
type input "08.10.2025 12:45"
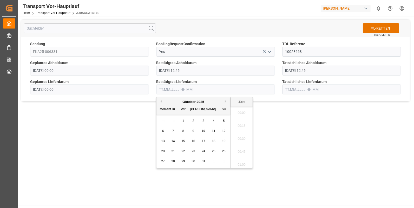
click at [192, 88] on input "text" at bounding box center [215, 90] width 119 height 10
click at [194, 130] on div "9" at bounding box center [193, 131] width 6 height 6
drag, startPoint x: 241, startPoint y: 120, endPoint x: 270, endPoint y: 97, distance: 37.1
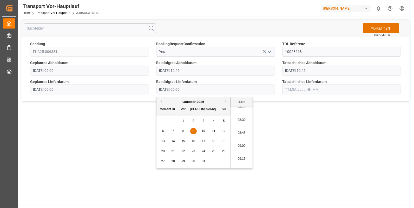
click at [243, 118] on li "08:30" at bounding box center [241, 120] width 22 height 13
type input "09.10.2025 08:30"
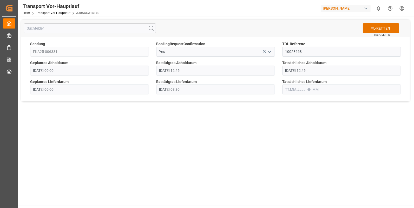
click at [288, 90] on input "text" at bounding box center [341, 90] width 119 height 10
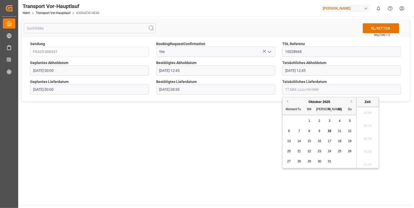
scroll to position [781, 0]
click at [317, 131] on div "9" at bounding box center [319, 131] width 6 height 6
drag, startPoint x: 370, startPoint y: 142, endPoint x: 371, endPoint y: 117, distance: 25.0
click at [370, 142] on li "08:30" at bounding box center [367, 142] width 22 height 13
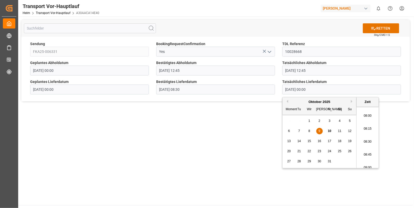
type input "09.10.2025 08:30"
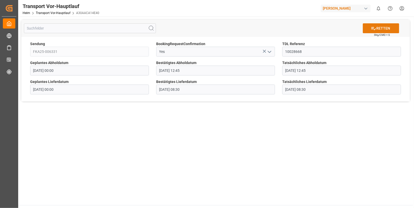
click at [386, 26] on font "RETTEN" at bounding box center [383, 28] width 14 height 5
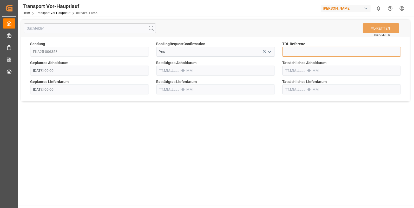
click at [298, 50] on input at bounding box center [341, 52] width 119 height 10
type input "10028669"
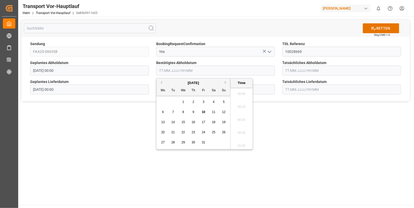
scroll to position [781, 0]
click at [174, 71] on input "text" at bounding box center [215, 71] width 119 height 10
click at [182, 111] on span "8" at bounding box center [183, 112] width 2 height 4
click at [244, 116] on li "15:30" at bounding box center [241, 118] width 22 height 13
type input "[DATE] 15:30"
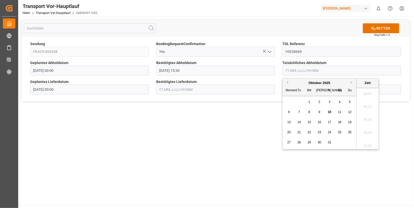
click at [289, 72] on input "text" at bounding box center [341, 71] width 119 height 10
click at [309, 110] on span "8" at bounding box center [309, 112] width 2 height 4
click at [370, 118] on li "15:30" at bounding box center [367, 118] width 22 height 13
type input "08.10.2025 15:30"
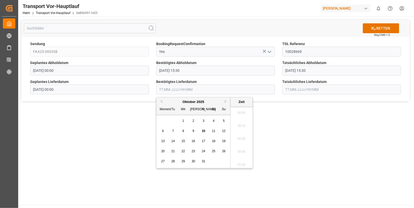
click at [168, 90] on input "text" at bounding box center [215, 90] width 119 height 10
click at [192, 130] on span "9" at bounding box center [193, 131] width 2 height 4
click at [243, 112] on li "08:45" at bounding box center [241, 111] width 22 height 13
type input "09.10.2025 08:45"
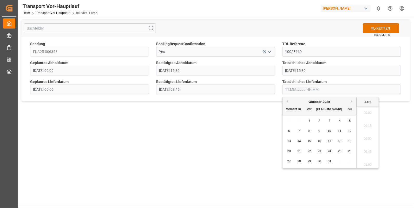
click at [292, 89] on input "text" at bounding box center [341, 90] width 119 height 10
click at [317, 130] on div "9" at bounding box center [319, 131] width 6 height 6
click at [370, 131] on li "08:45" at bounding box center [367, 133] width 22 height 13
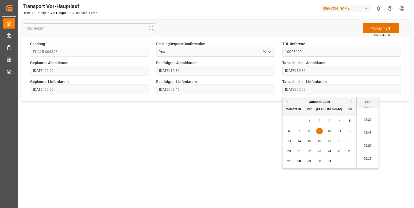
type input "09.10.2025 08:45"
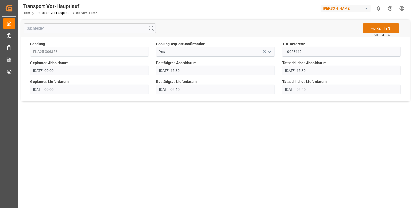
click at [381, 27] on font "RETTEN" at bounding box center [383, 28] width 14 height 5
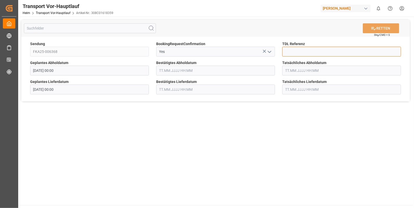
click at [302, 52] on input at bounding box center [341, 52] width 119 height 10
type input "10028670"
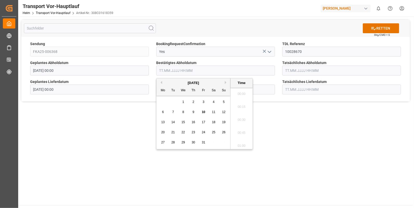
click at [164, 72] on input "text" at bounding box center [215, 71] width 119 height 10
click at [192, 110] on span "9" at bounding box center [193, 112] width 2 height 4
click at [242, 111] on li "13:45" at bounding box center [241, 114] width 22 height 13
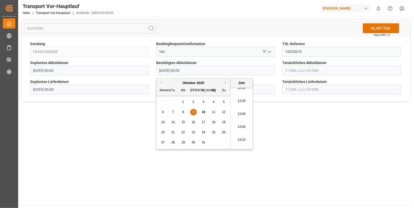
type input "[DATE] 13:45"
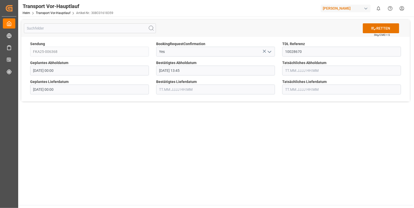
click at [300, 70] on input "text" at bounding box center [341, 71] width 119 height 10
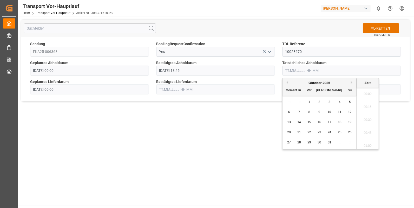
scroll to position [781, 0]
click at [320, 112] on span "9" at bounding box center [319, 112] width 2 height 4
click at [363, 132] on li "13:45" at bounding box center [367, 135] width 22 height 13
type input "[DATE] 13:45"
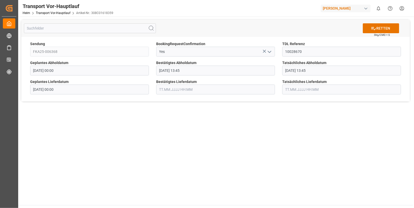
click at [195, 89] on input "text" at bounding box center [215, 90] width 119 height 10
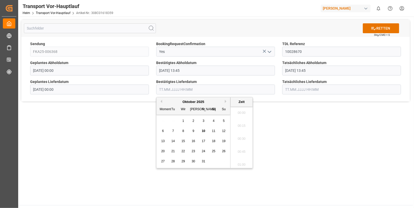
scroll to position [781, 0]
click at [204, 130] on span "10" at bounding box center [203, 131] width 3 height 4
drag, startPoint x: 240, startPoint y: 125, endPoint x: 278, endPoint y: 101, distance: 44.3
click at [240, 124] on li "10:15" at bounding box center [241, 124] width 22 height 13
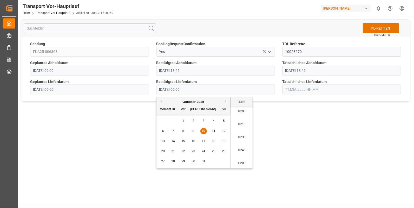
type input "10.10.2025 10:15"
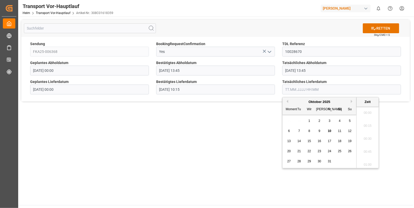
click at [290, 89] on input "text" at bounding box center [341, 90] width 119 height 10
click at [330, 130] on span "10" at bounding box center [328, 131] width 3 height 4
click at [367, 132] on li "10:15" at bounding box center [367, 133] width 22 height 13
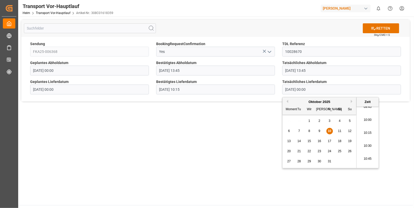
type input "10.10.2025 10:15"
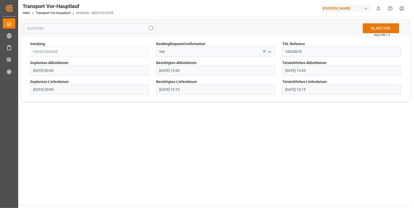
click at [385, 25] on button "RETTEN" at bounding box center [381, 28] width 36 height 10
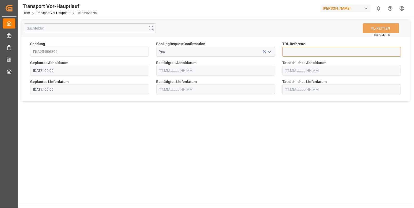
click at [290, 51] on input at bounding box center [341, 52] width 119 height 10
type input "10028671"
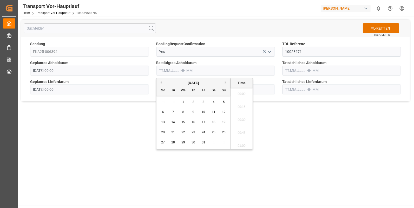
click at [168, 73] on input "text" at bounding box center [215, 71] width 119 height 10
click at [183, 111] on span "8" at bounding box center [183, 112] width 2 height 4
click at [243, 111] on li "15:30" at bounding box center [241, 105] width 22 height 13
type input "08.10.2025 15:30"
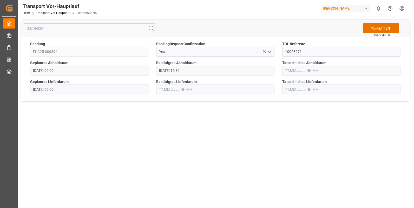
click at [294, 73] on input "text" at bounding box center [341, 71] width 119 height 10
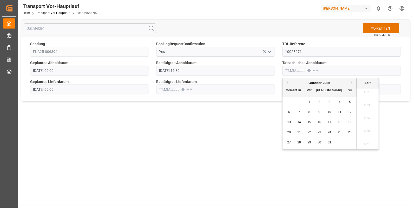
click at [310, 111] on div "8" at bounding box center [309, 112] width 6 height 6
click at [366, 105] on li "15:30" at bounding box center [367, 105] width 22 height 13
type input "08.10.2025 15:30"
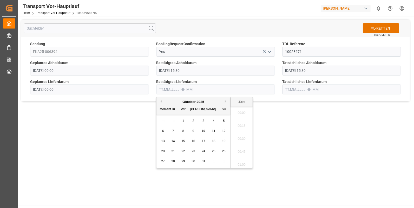
click at [179, 90] on input "text" at bounding box center [215, 90] width 119 height 10
click at [195, 131] on div "9" at bounding box center [193, 131] width 6 height 6
click at [240, 114] on li "09:30" at bounding box center [241, 116] width 22 height 13
type input "09.10.2025 09:30"
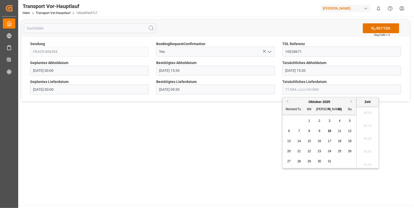
click at [288, 91] on input "text" at bounding box center [341, 90] width 119 height 10
click at [319, 130] on span "9" at bounding box center [319, 131] width 2 height 4
click at [364, 115] on li "09:30" at bounding box center [367, 116] width 22 height 13
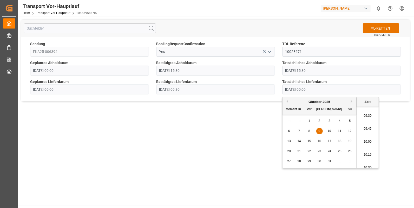
type input "09.10.2025 09:30"
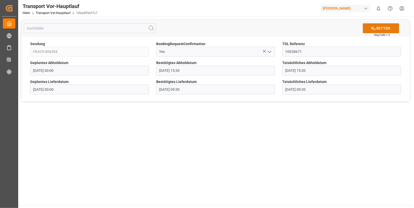
click at [384, 27] on font "RETTEN" at bounding box center [383, 28] width 14 height 5
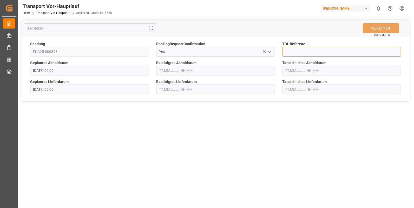
click at [290, 51] on input at bounding box center [341, 52] width 119 height 10
type input "10028680"
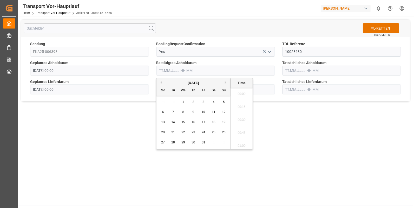
click at [168, 72] on input "text" at bounding box center [215, 71] width 119 height 10
click at [191, 112] on div "9" at bounding box center [193, 112] width 6 height 6
click at [243, 105] on li "14:15" at bounding box center [241, 105] width 22 height 13
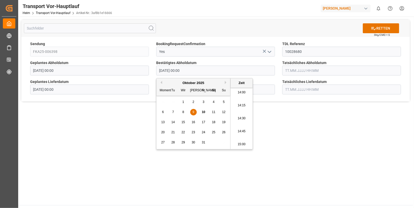
type input "09.10.2025 14:15"
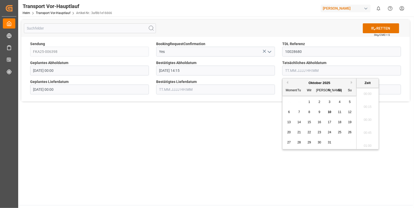
click at [304, 71] on input "text" at bounding box center [341, 71] width 119 height 10
click at [318, 112] on span "9" at bounding box center [319, 112] width 2 height 4
click at [366, 104] on li "14:15" at bounding box center [367, 105] width 22 height 13
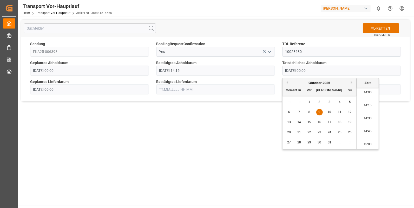
type input "09.10.2025 14:15"
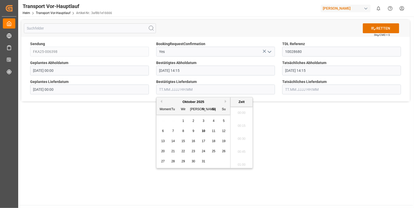
click at [184, 89] on input "text" at bounding box center [215, 90] width 119 height 10
click at [204, 129] on span "10" at bounding box center [203, 131] width 3 height 4
click at [241, 114] on li "09:30" at bounding box center [241, 116] width 22 height 13
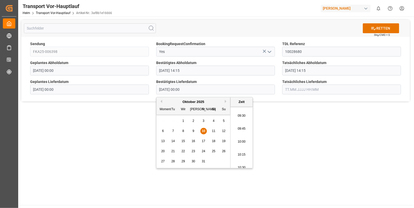
type input "10.10.2025 09:30"
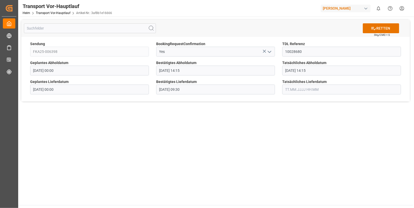
click at [296, 89] on input "text" at bounding box center [341, 90] width 119 height 10
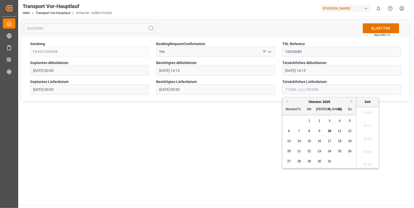
scroll to position [794, 0]
click at [328, 130] on span "10" at bounding box center [328, 131] width 3 height 4
click at [368, 134] on li "09:30" at bounding box center [367, 137] width 22 height 13
type input "10.10.2025 09:30"
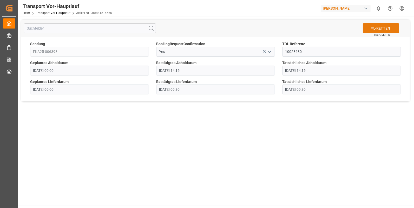
click at [378, 25] on button "RETTEN" at bounding box center [381, 28] width 36 height 10
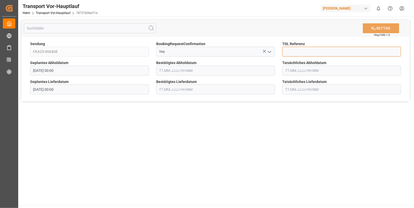
click at [288, 51] on input at bounding box center [341, 52] width 119 height 10
type input "10028681"
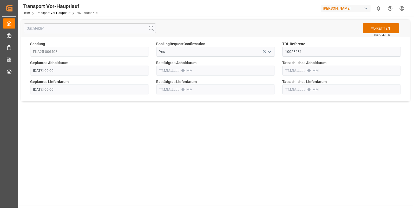
click at [192, 70] on input "text" at bounding box center [215, 71] width 119 height 10
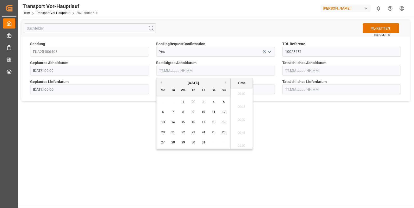
scroll to position [794, 0]
click at [193, 112] on span "9" at bounding box center [193, 112] width 2 height 4
click at [236, 104] on li "15:30" at bounding box center [241, 105] width 22 height 13
type input "[DATE] 15:30"
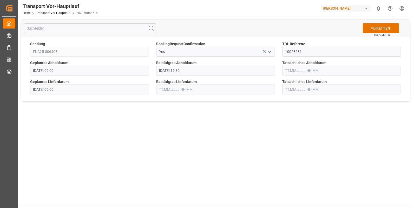
click at [292, 72] on input "text" at bounding box center [341, 71] width 119 height 10
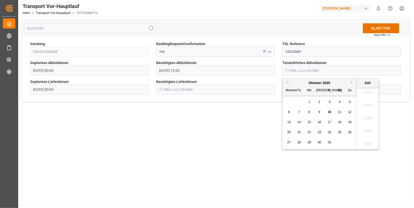
click at [317, 112] on div "9" at bounding box center [319, 112] width 6 height 6
click at [366, 105] on li "15:30" at bounding box center [367, 105] width 22 height 13
type input "[DATE] 15:30"
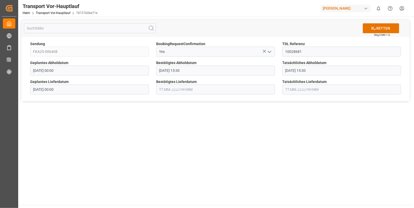
click at [183, 88] on input "text" at bounding box center [215, 90] width 119 height 10
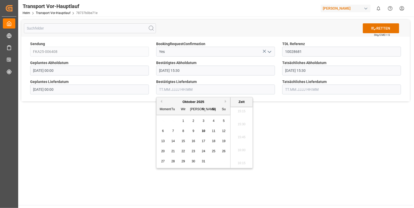
click at [202, 130] on span "10" at bounding box center [203, 131] width 3 height 4
drag, startPoint x: 239, startPoint y: 130, endPoint x: 242, endPoint y: 126, distance: 5.0
click at [239, 130] on li "07:15" at bounding box center [241, 128] width 22 height 13
type input "10.10.2025 07:15"
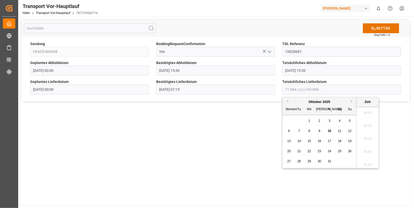
click at [293, 87] on input "text" at bounding box center [341, 90] width 119 height 10
click at [327, 130] on div "10" at bounding box center [329, 131] width 6 height 6
click at [367, 130] on li "07:15" at bounding box center [367, 128] width 22 height 13
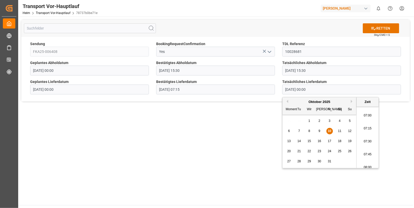
type input "10.10.2025 07:15"
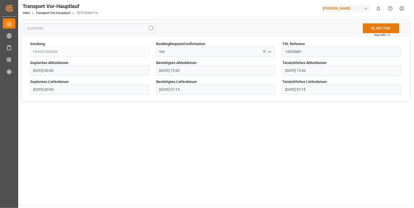
click at [388, 28] on font "RETTEN" at bounding box center [383, 28] width 14 height 5
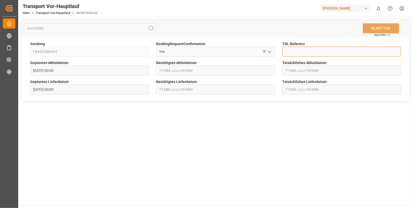
click at [291, 50] on input at bounding box center [341, 52] width 119 height 10
type input "10028711"
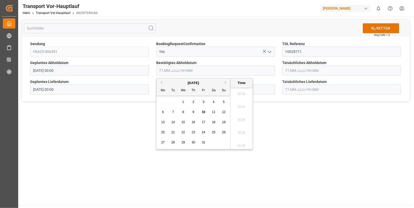
scroll to position [794, 0]
click at [185, 70] on input "text" at bounding box center [215, 71] width 119 height 10
